Goal: Task Accomplishment & Management: Manage account settings

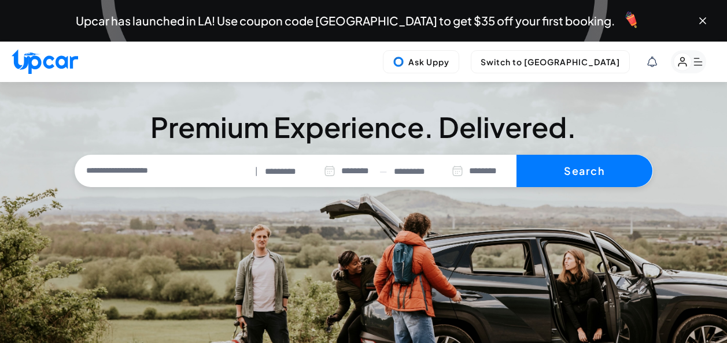
select select "********"
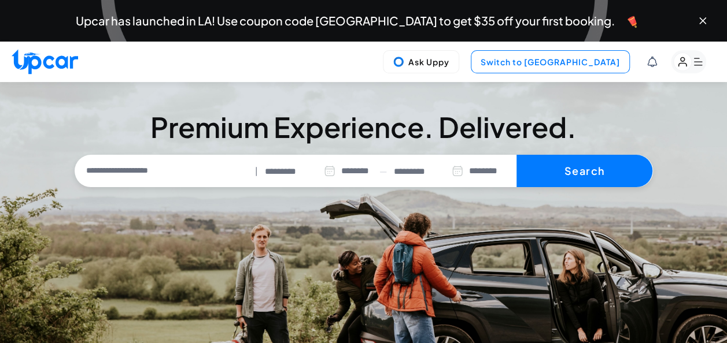
click at [579, 60] on button "Switch to [GEOGRAPHIC_DATA]" at bounding box center [550, 61] width 159 height 23
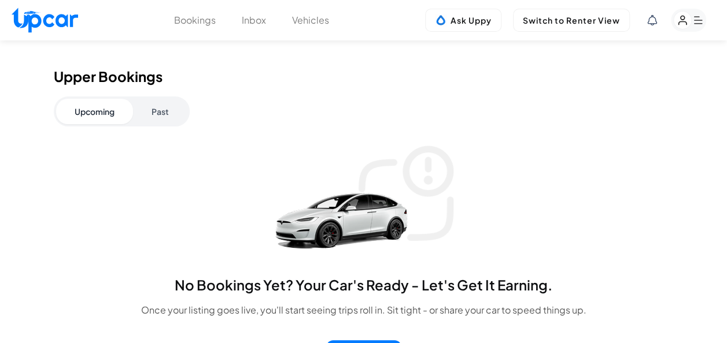
click at [313, 25] on button "Vehicles" at bounding box center [310, 20] width 37 height 14
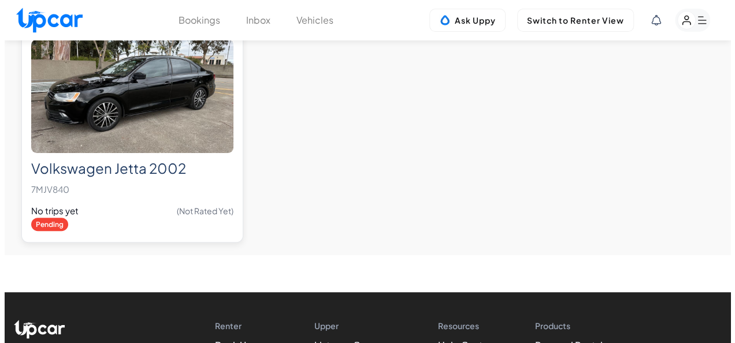
scroll to position [116, 0]
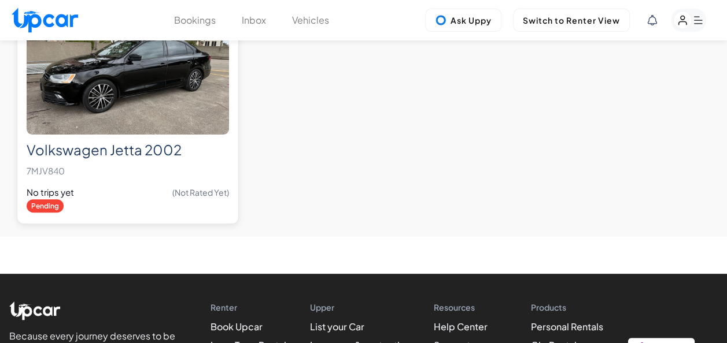
click at [142, 169] on p "7MJV840" at bounding box center [128, 171] width 202 height 16
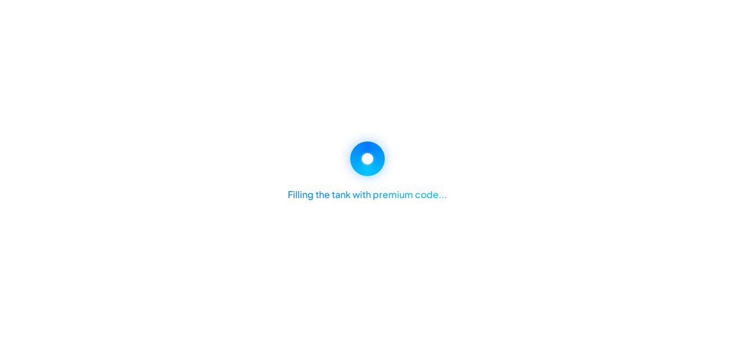
select select "*******"
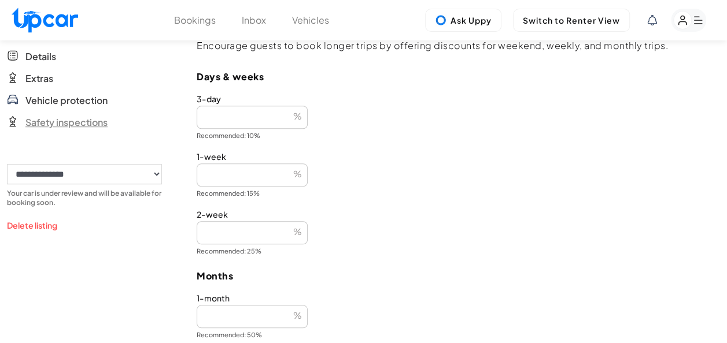
scroll to position [347, 0]
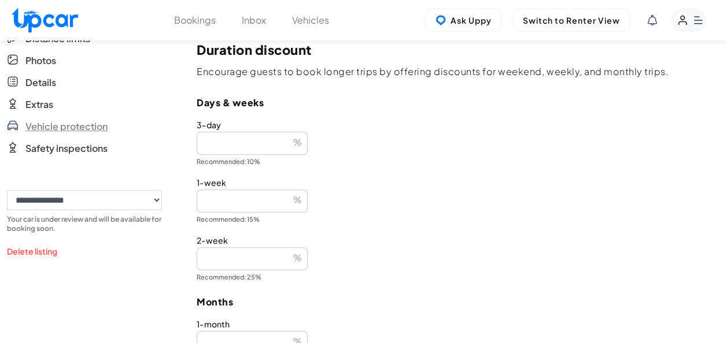
click at [46, 126] on span "Vehicle protection" at bounding box center [66, 127] width 82 height 14
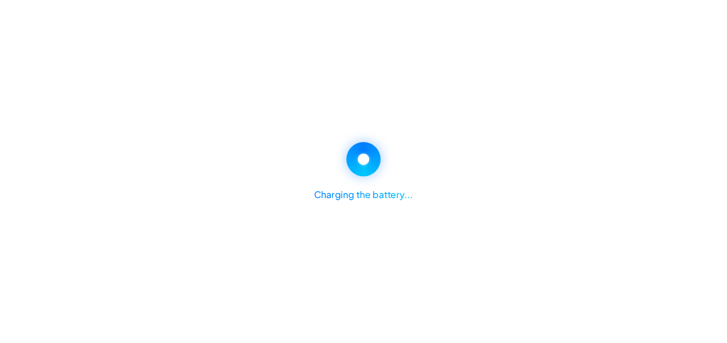
scroll to position [347, 0]
select select "*******"
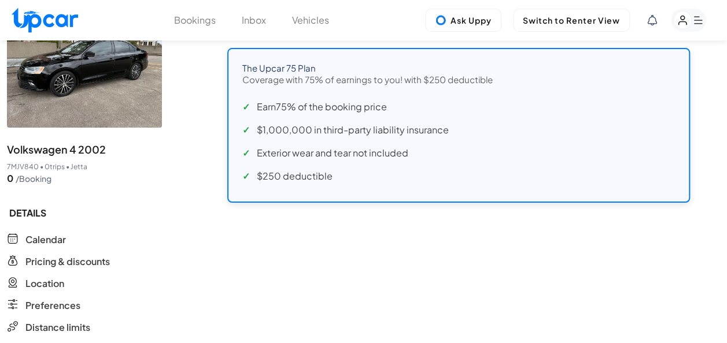
scroll to position [0, 0]
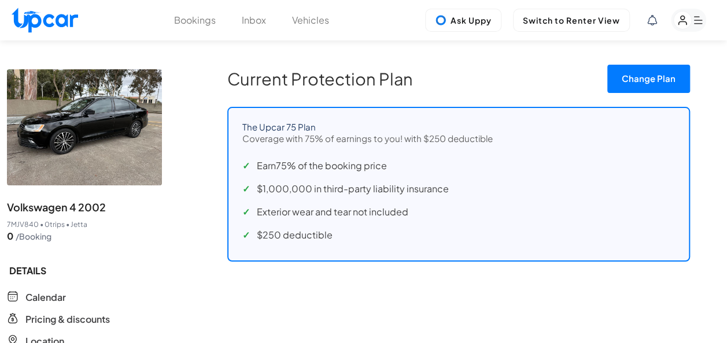
click at [642, 75] on button "Change Plan" at bounding box center [648, 79] width 83 height 28
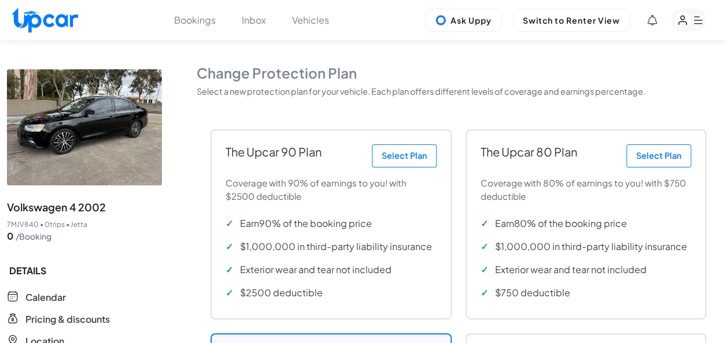
click at [49, 16] on img at bounding box center [45, 20] width 66 height 25
select select "********"
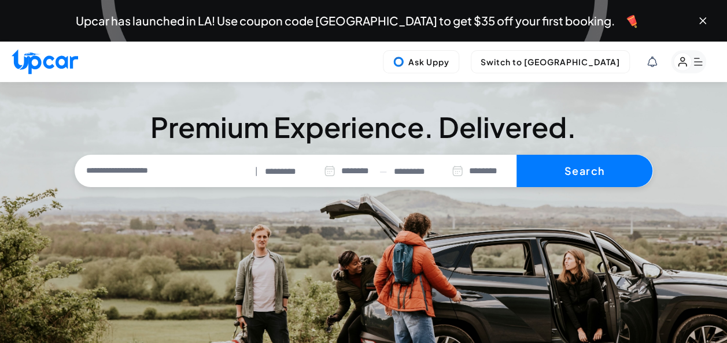
click at [679, 57] on rect "button" at bounding box center [682, 62] width 18 height 18
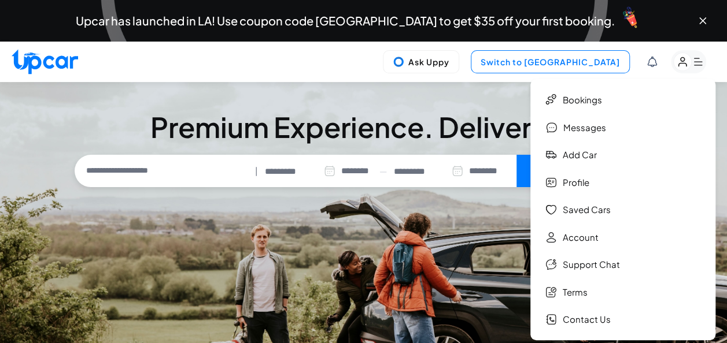
click at [544, 67] on button "Switch to [GEOGRAPHIC_DATA]" at bounding box center [550, 61] width 159 height 23
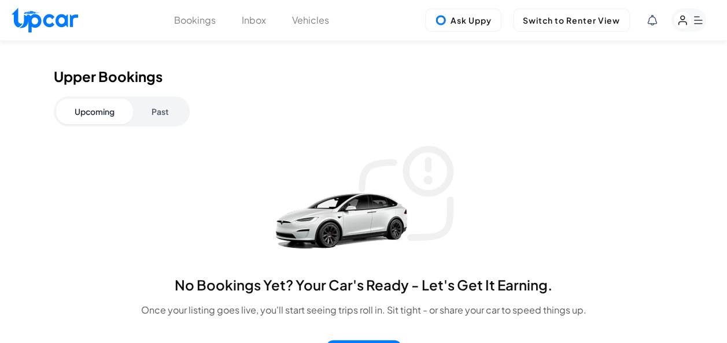
click at [685, 23] on rect "button" at bounding box center [682, 21] width 18 height 18
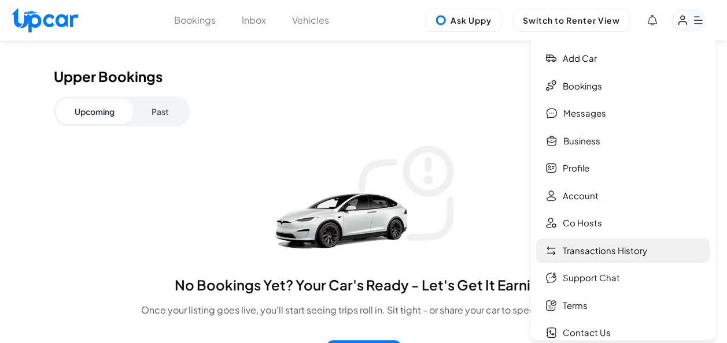
click at [573, 249] on link "Transactions History" at bounding box center [622, 251] width 173 height 25
select select "****"
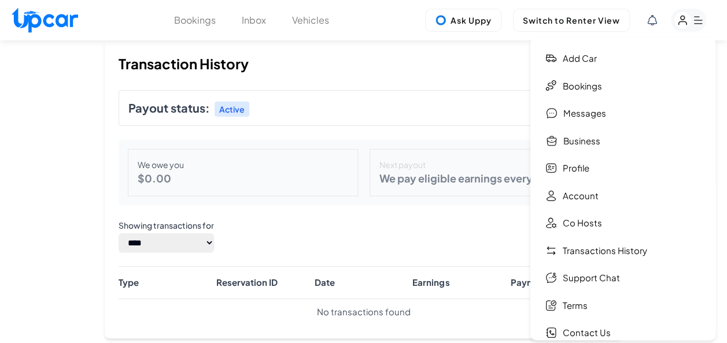
click at [371, 166] on div "Next payout We pay eligible earnings every 3 days." at bounding box center [484, 172] width 230 height 47
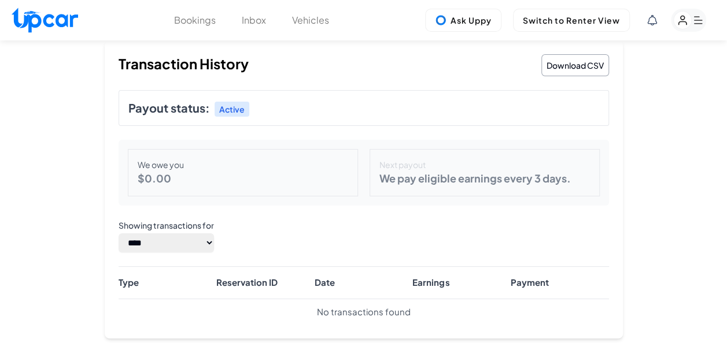
click at [689, 21] on rect "button" at bounding box center [682, 21] width 18 height 18
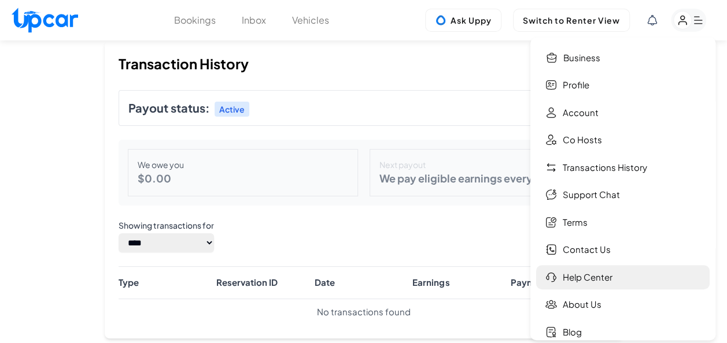
scroll to position [65, 0]
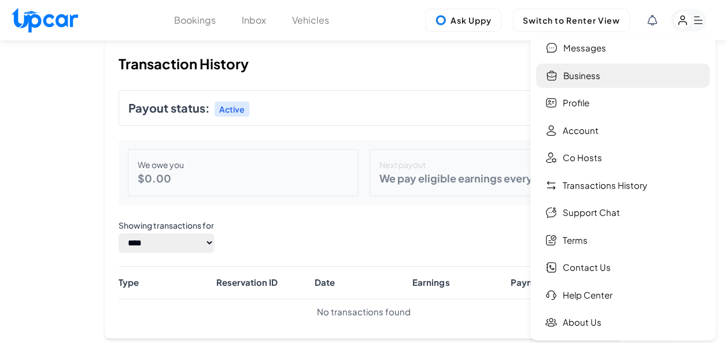
click at [575, 80] on link "Business" at bounding box center [622, 76] width 173 height 25
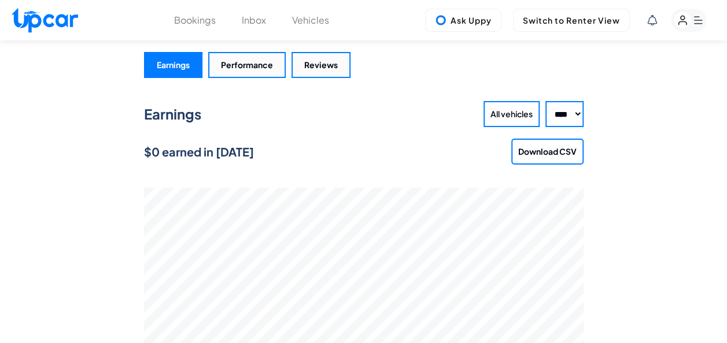
click at [678, 24] on icon "button" at bounding box center [682, 20] width 8 height 9
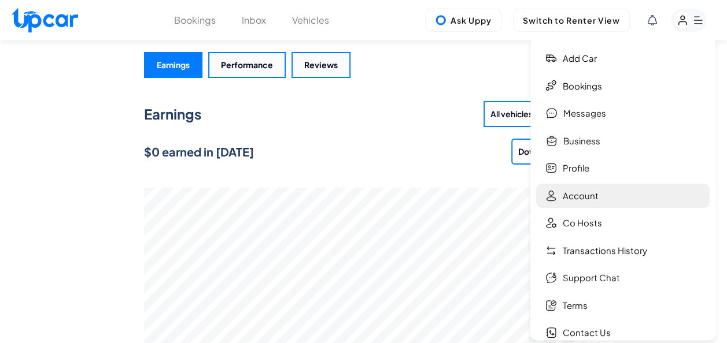
click at [564, 202] on link "Account" at bounding box center [622, 196] width 173 height 25
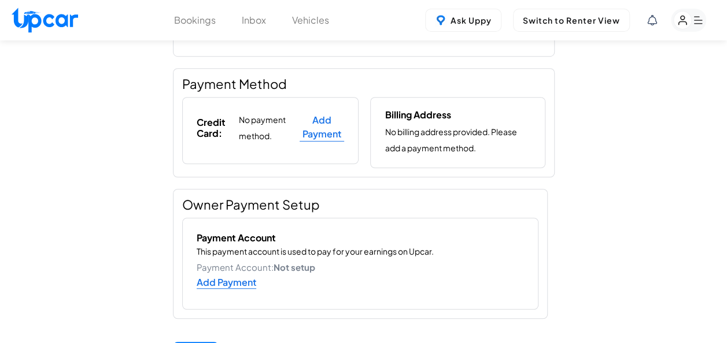
scroll to position [347, 0]
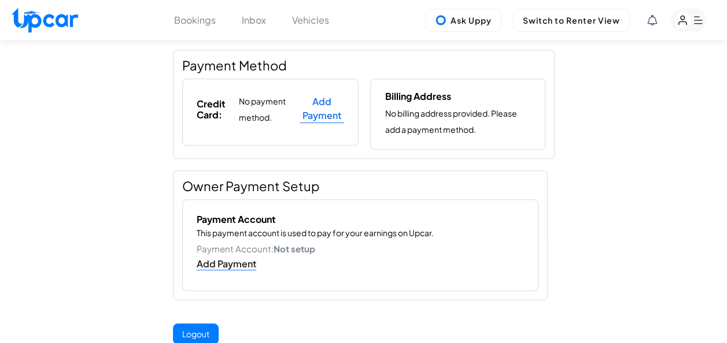
click at [240, 264] on link "Add Payment" at bounding box center [227, 264] width 60 height 13
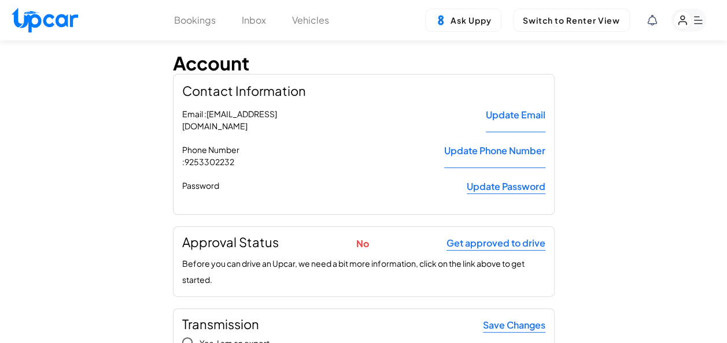
click at [206, 25] on button "Bookings" at bounding box center [195, 20] width 42 height 14
